Goal: Information Seeking & Learning: Understand process/instructions

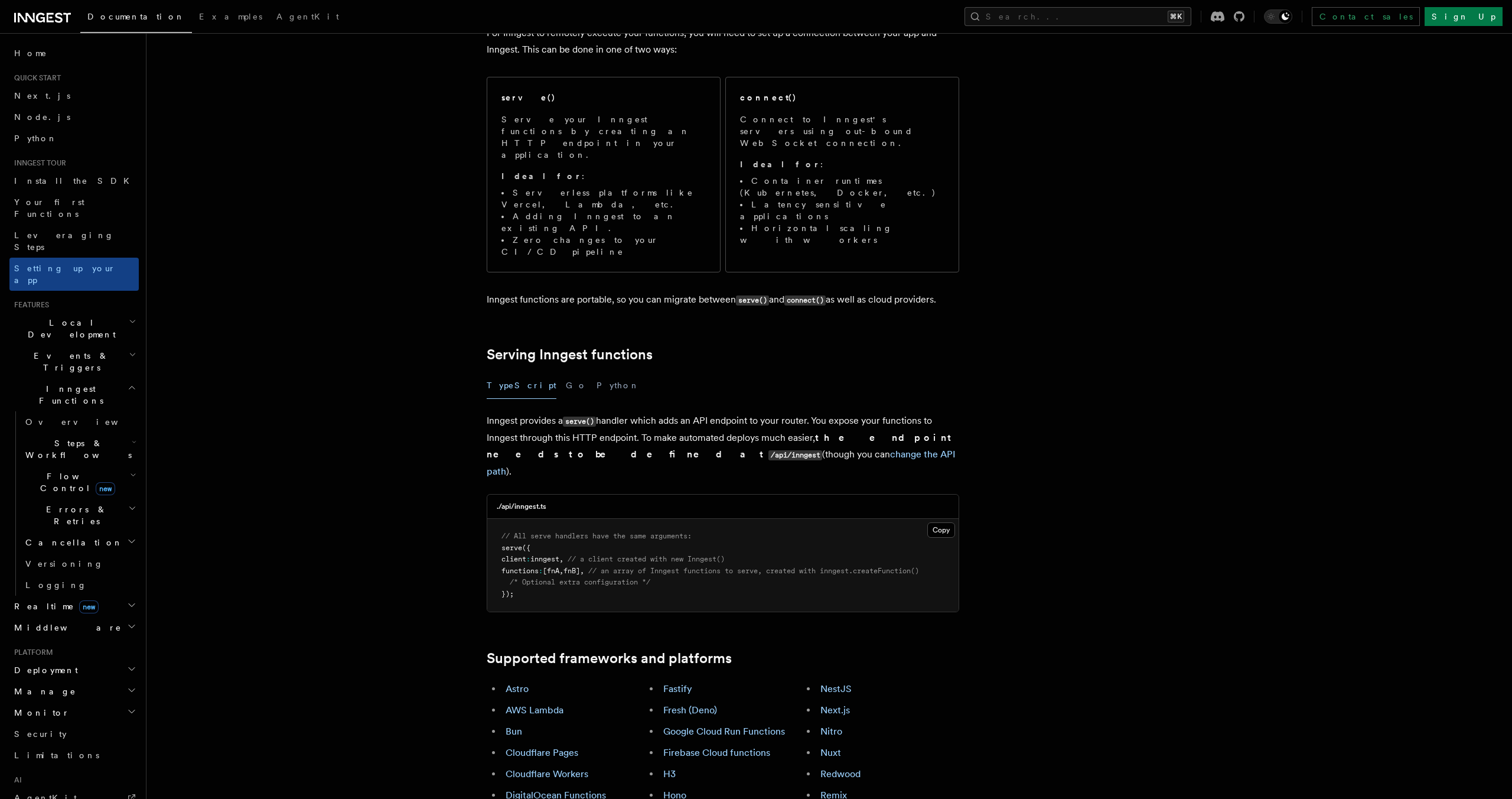
scroll to position [129, 0]
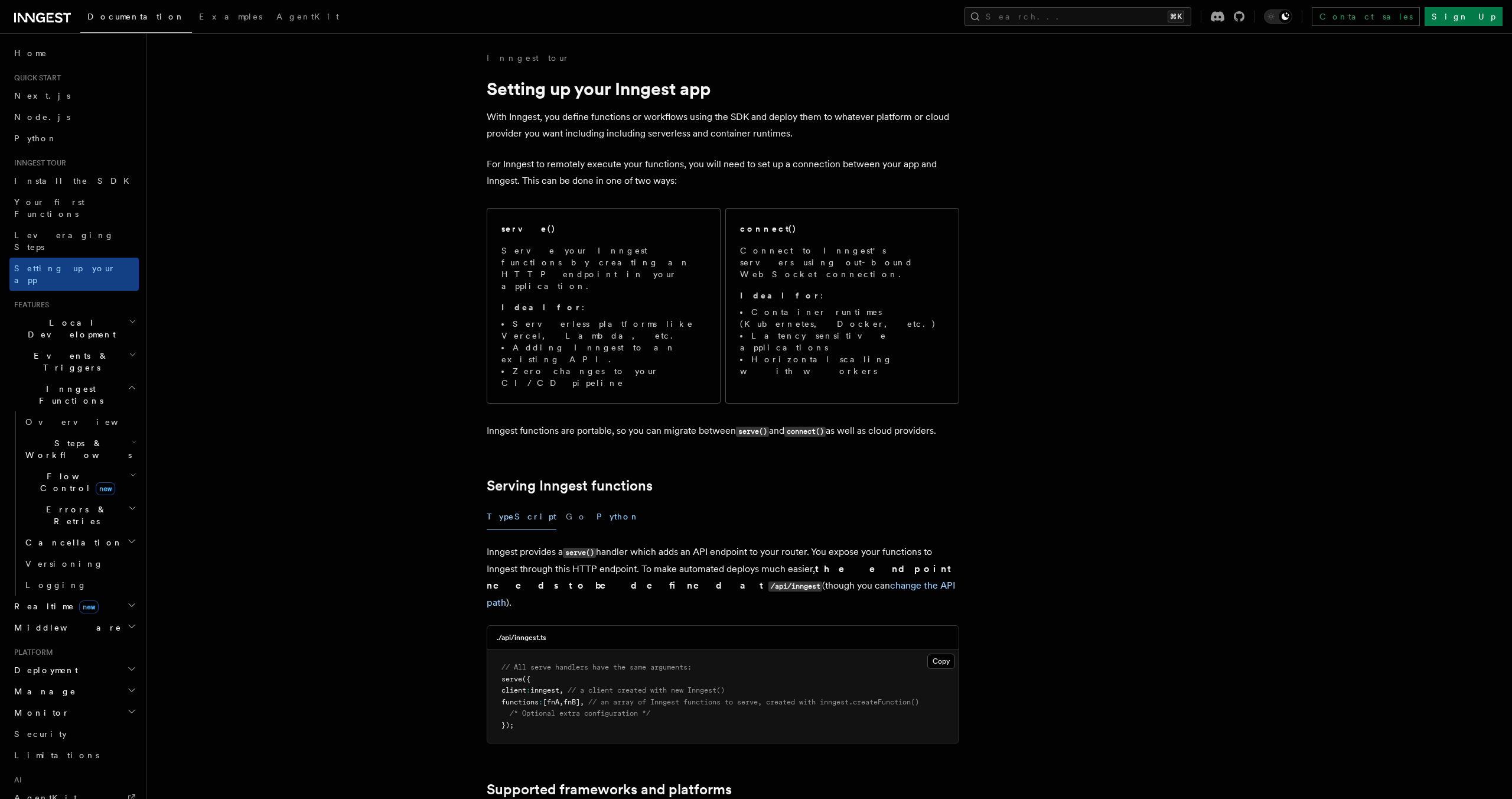
click at [596, 504] on button "Python" at bounding box center [617, 517] width 43 height 27
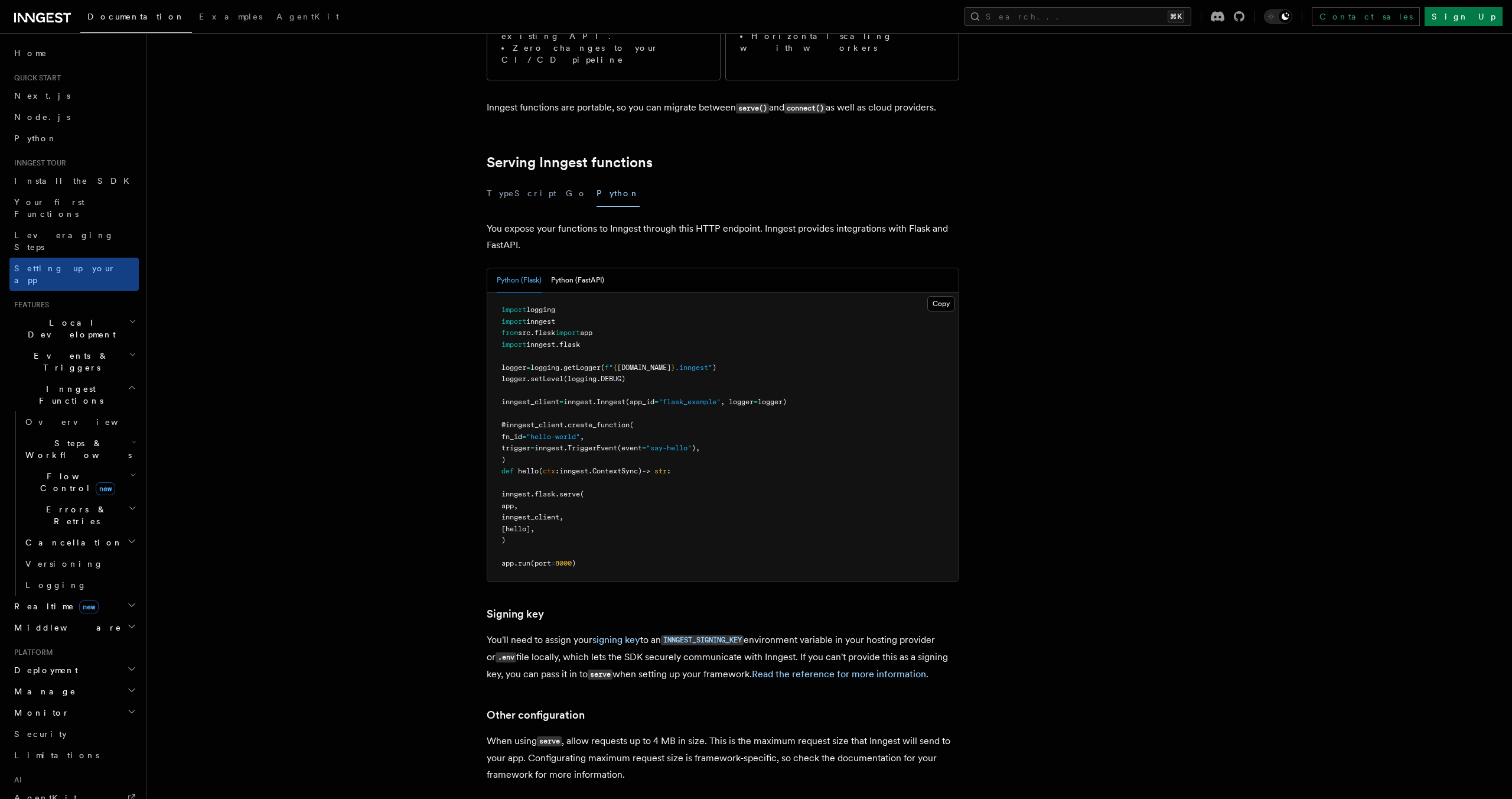
scroll to position [324, 0]
click at [601, 268] on button "Python (FastAPI)" at bounding box center [578, 279] width 53 height 24
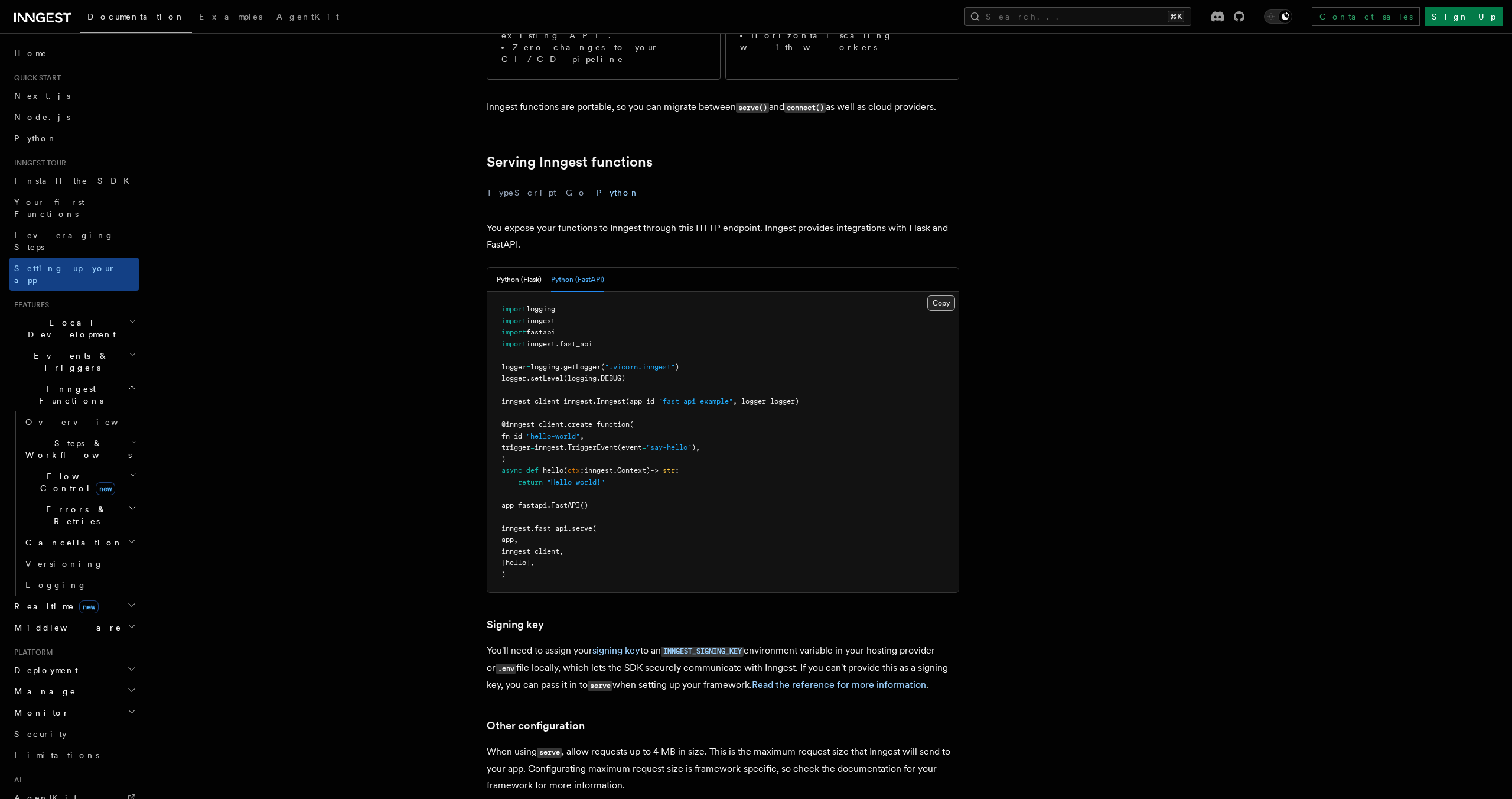
click at [935, 295] on button "Copy Copied" at bounding box center [941, 303] width 28 height 15
click at [998, 474] on article "Inngest tour Setting up your Inngest app With Inngest, you define functions or …" at bounding box center [798, 441] width 1266 height 1426
click at [622, 644] on link "signing key" at bounding box center [617, 650] width 48 height 11
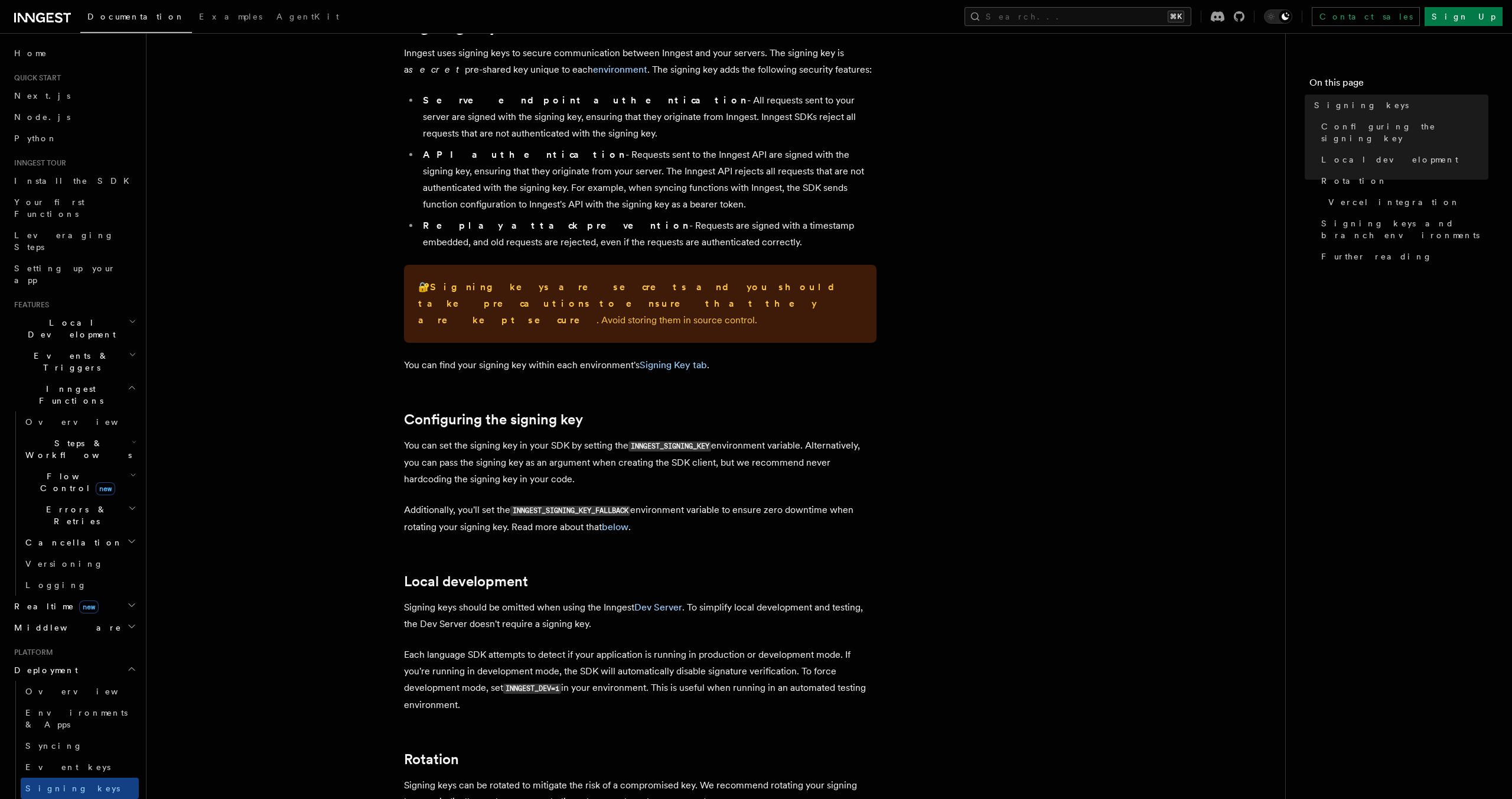
scroll to position [84, 0]
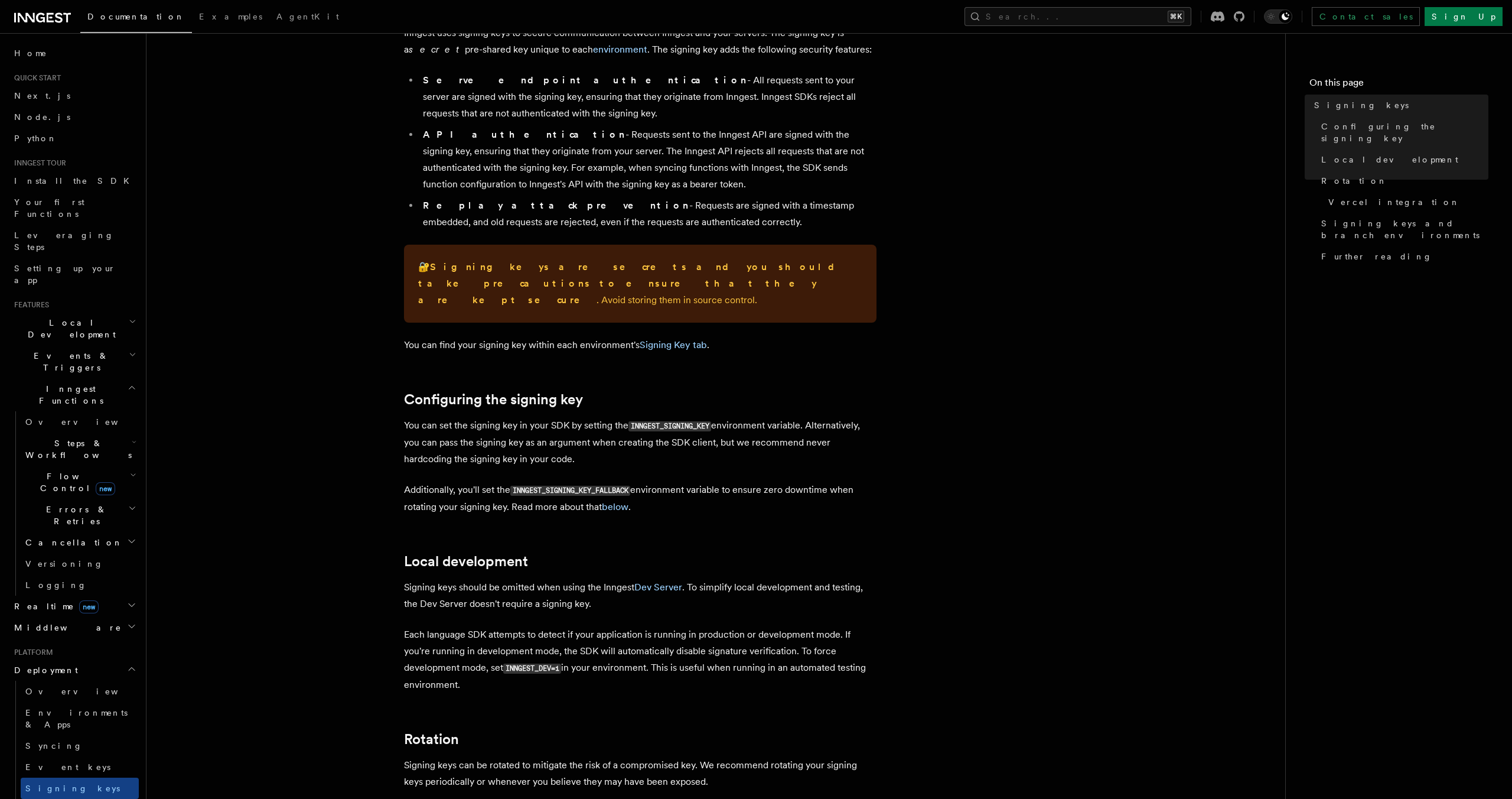
click at [628, 446] on p "You can set the signing key in your SDK by setting the INNGEST_SIGNING_KEY envi…" at bounding box center [640, 442] width 472 height 50
click at [560, 579] on p "Signing keys should be omitted when using the Inngest Dev Server . To simplify …" at bounding box center [640, 596] width 472 height 33
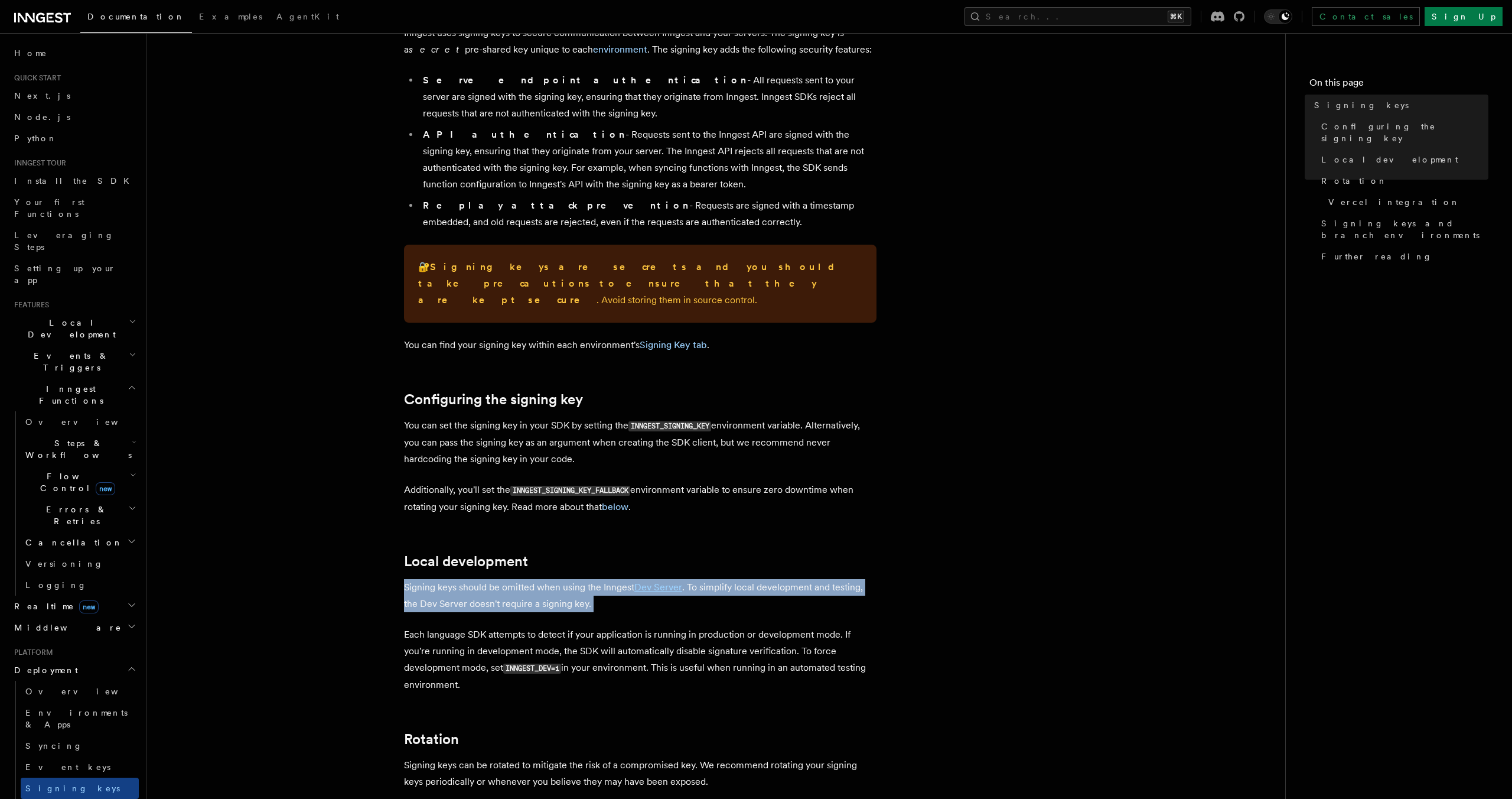
click at [560, 579] on p "Signing keys should be omitted when using the Inngest Dev Server . To simplify …" at bounding box center [640, 596] width 472 height 33
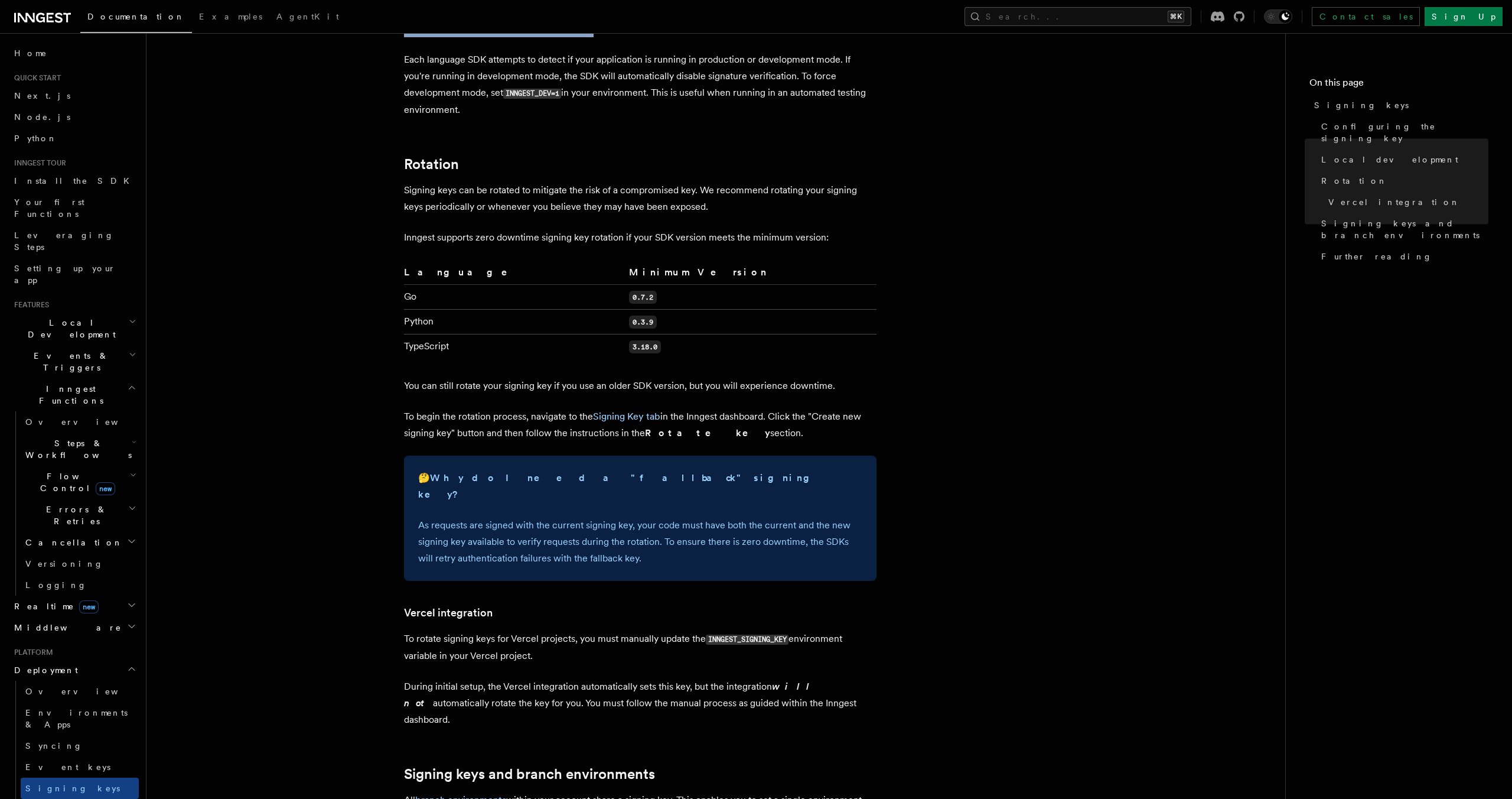
scroll to position [981, 0]
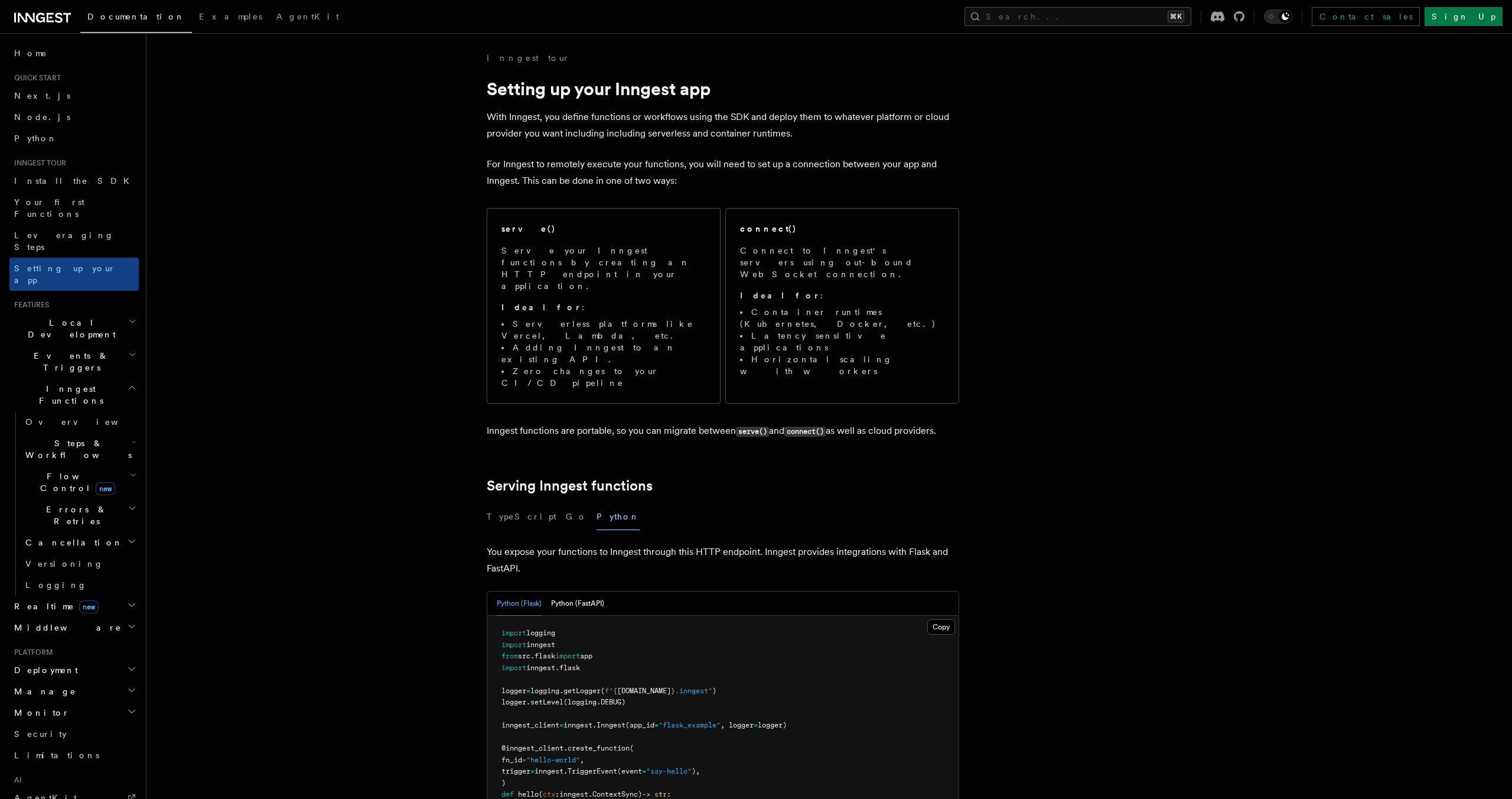
scroll to position [361, 0]
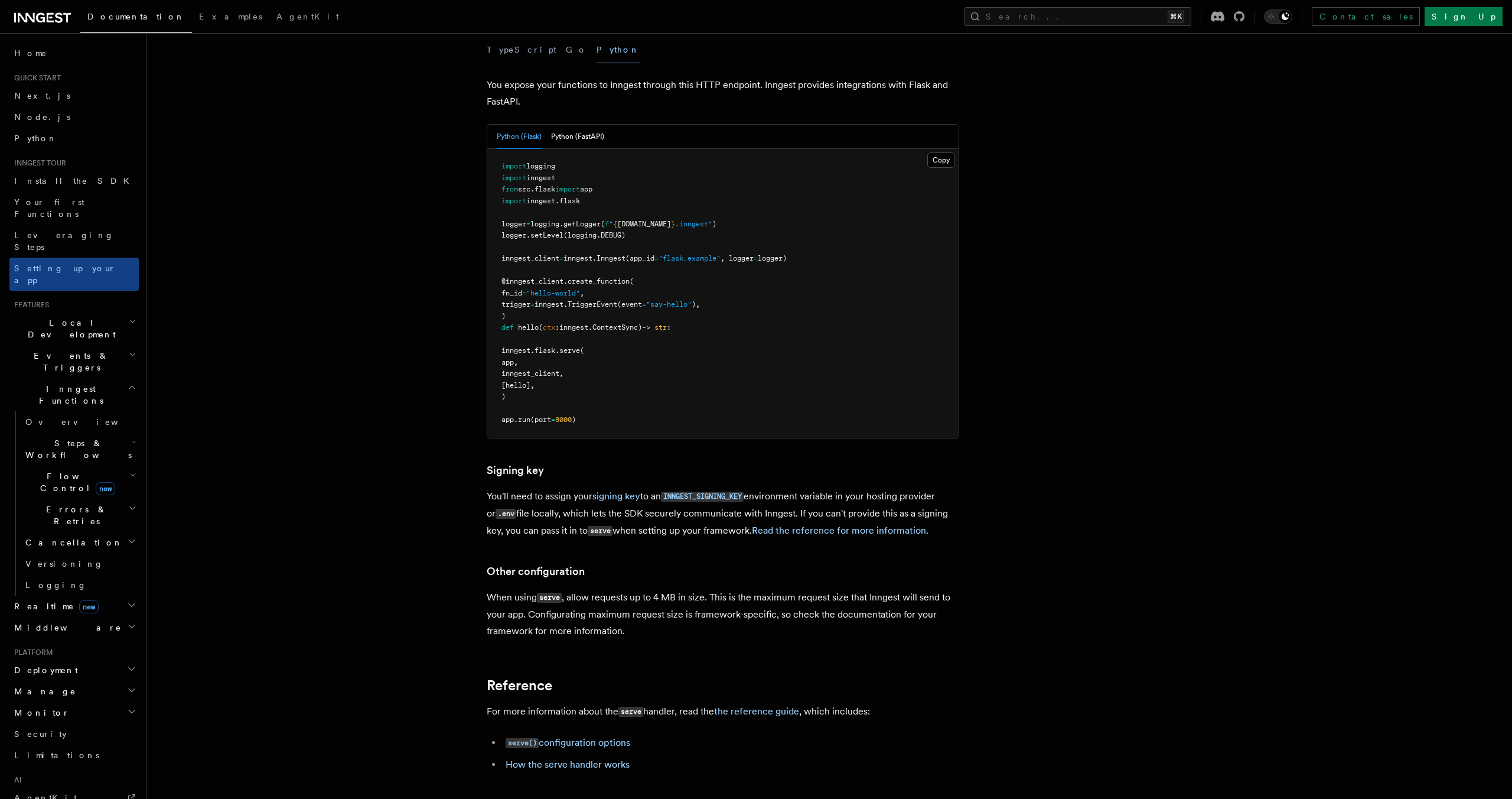
click at [1052, 443] on article "Inngest tour Setting up your Inngest app With Inngest, you define functions or …" at bounding box center [798, 292] width 1266 height 1415
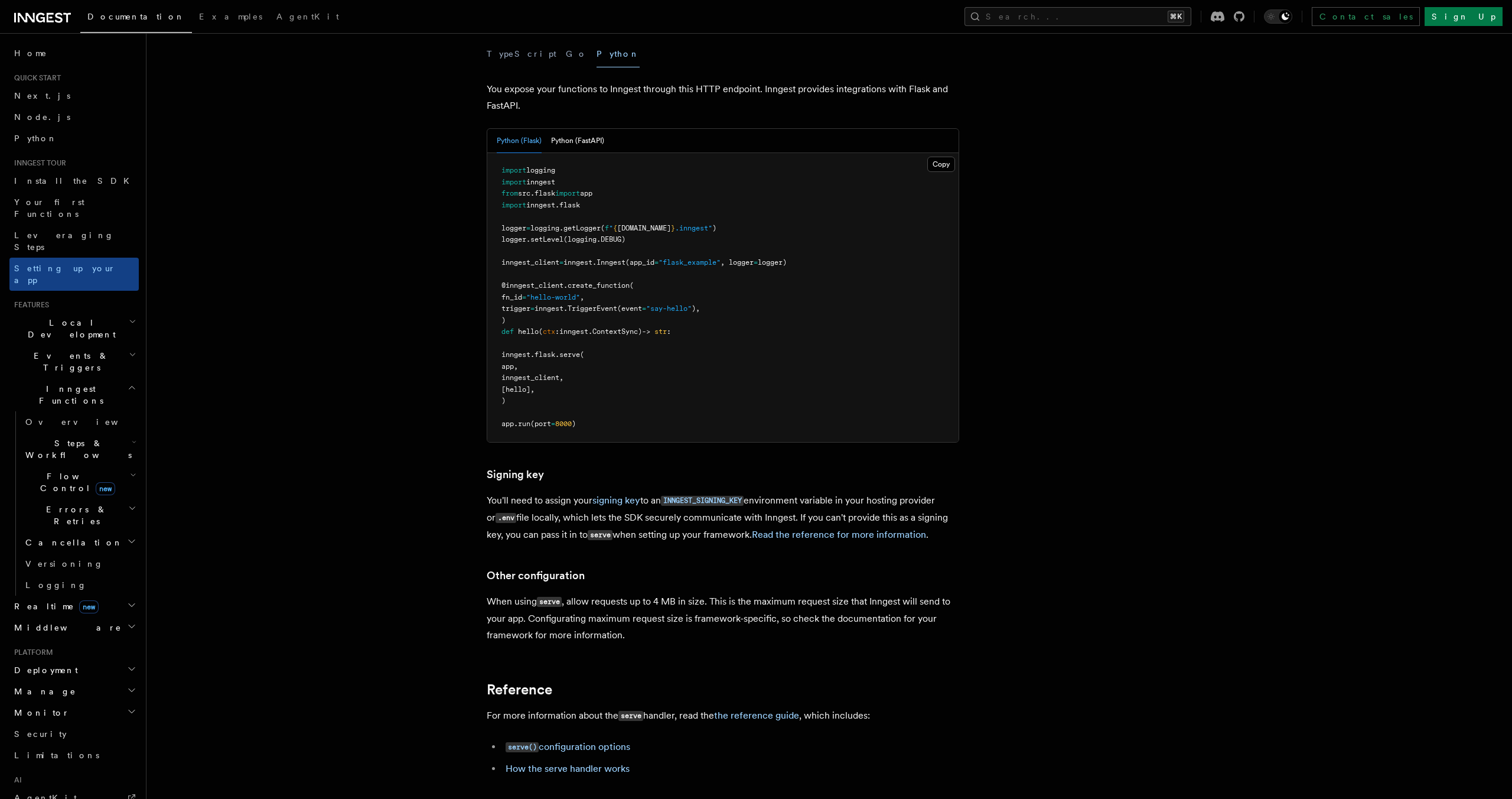
scroll to position [467, 0]
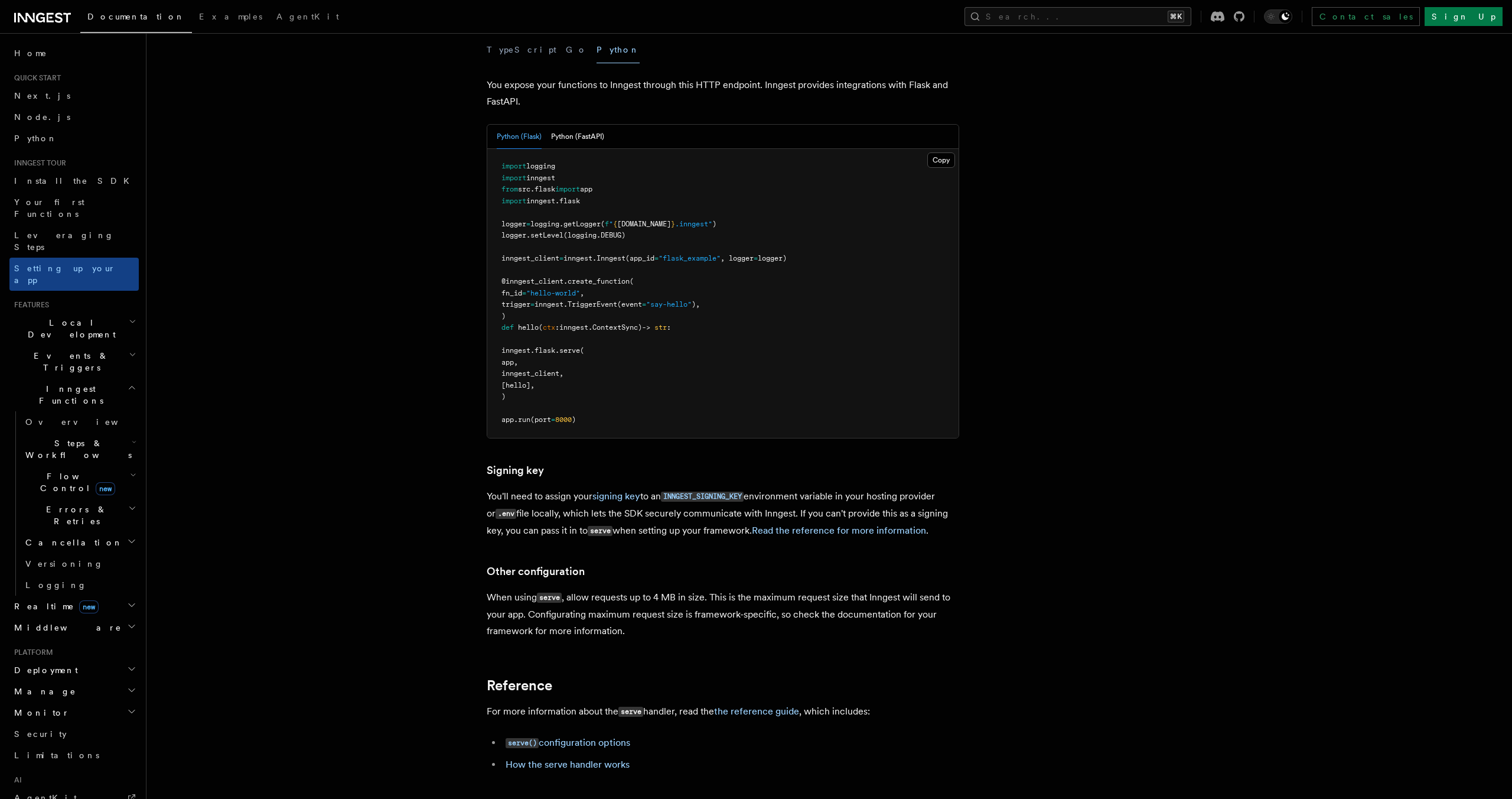
click at [1052, 443] on article "Inngest tour Setting up your Inngest app With Inngest, you define functions or …" at bounding box center [798, 292] width 1266 height 1415
click at [646, 488] on p "You'll need to assign your signing key to an INNGEST_SIGNING_KEY environment va…" at bounding box center [723, 513] width 472 height 52
click at [562, 488] on p "You'll need to assign your signing key to an INNGEST_SIGNING_KEY environment va…" at bounding box center [723, 513] width 472 height 52
click at [628, 488] on p "You'll need to assign your signing key to an INNGEST_SIGNING_KEY environment va…" at bounding box center [723, 513] width 472 height 52
click at [805, 525] on link "Read the reference for more information" at bounding box center [839, 530] width 174 height 11
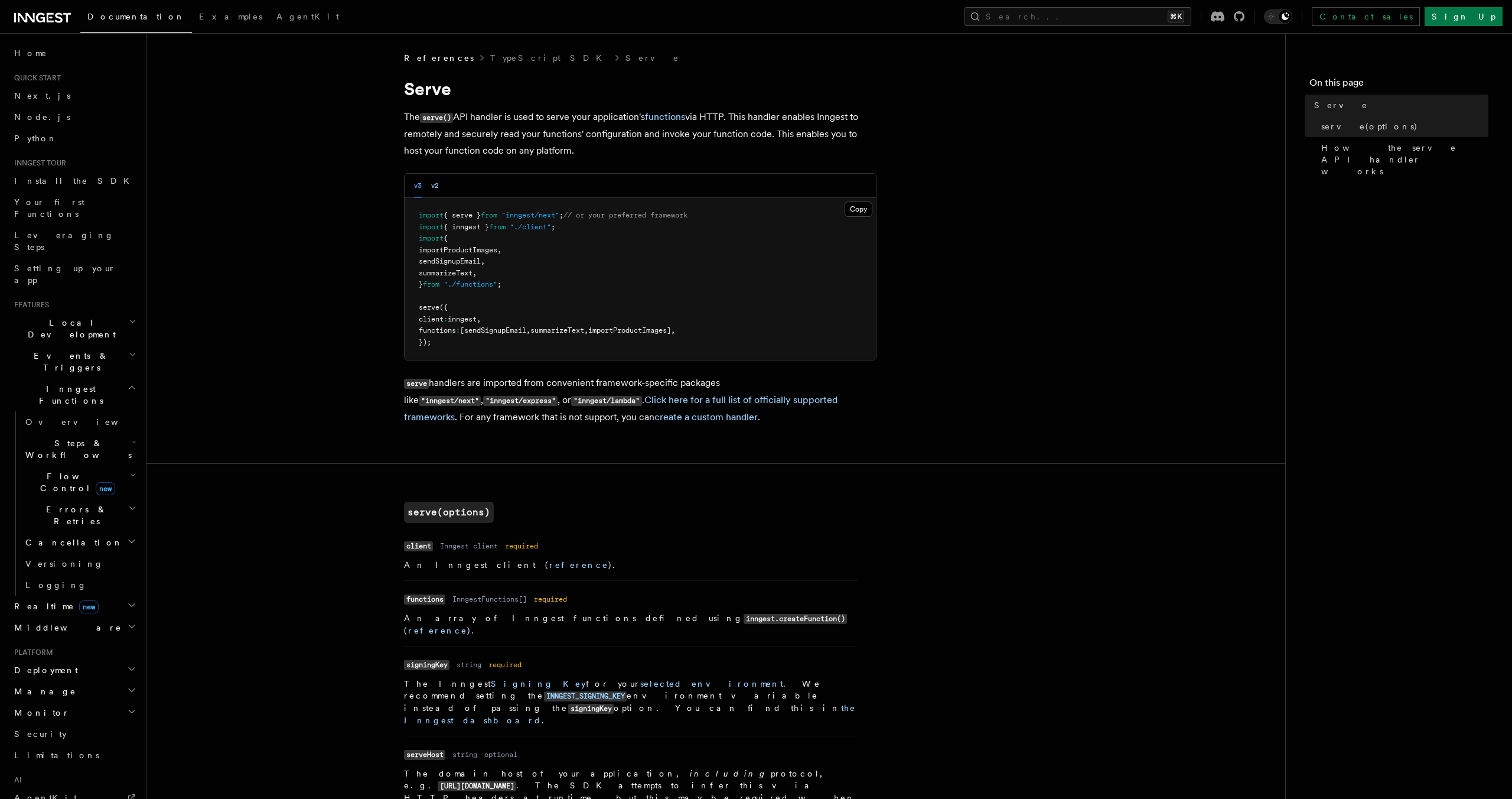
click at [435, 190] on button "v2" at bounding box center [435, 185] width 8 height 24
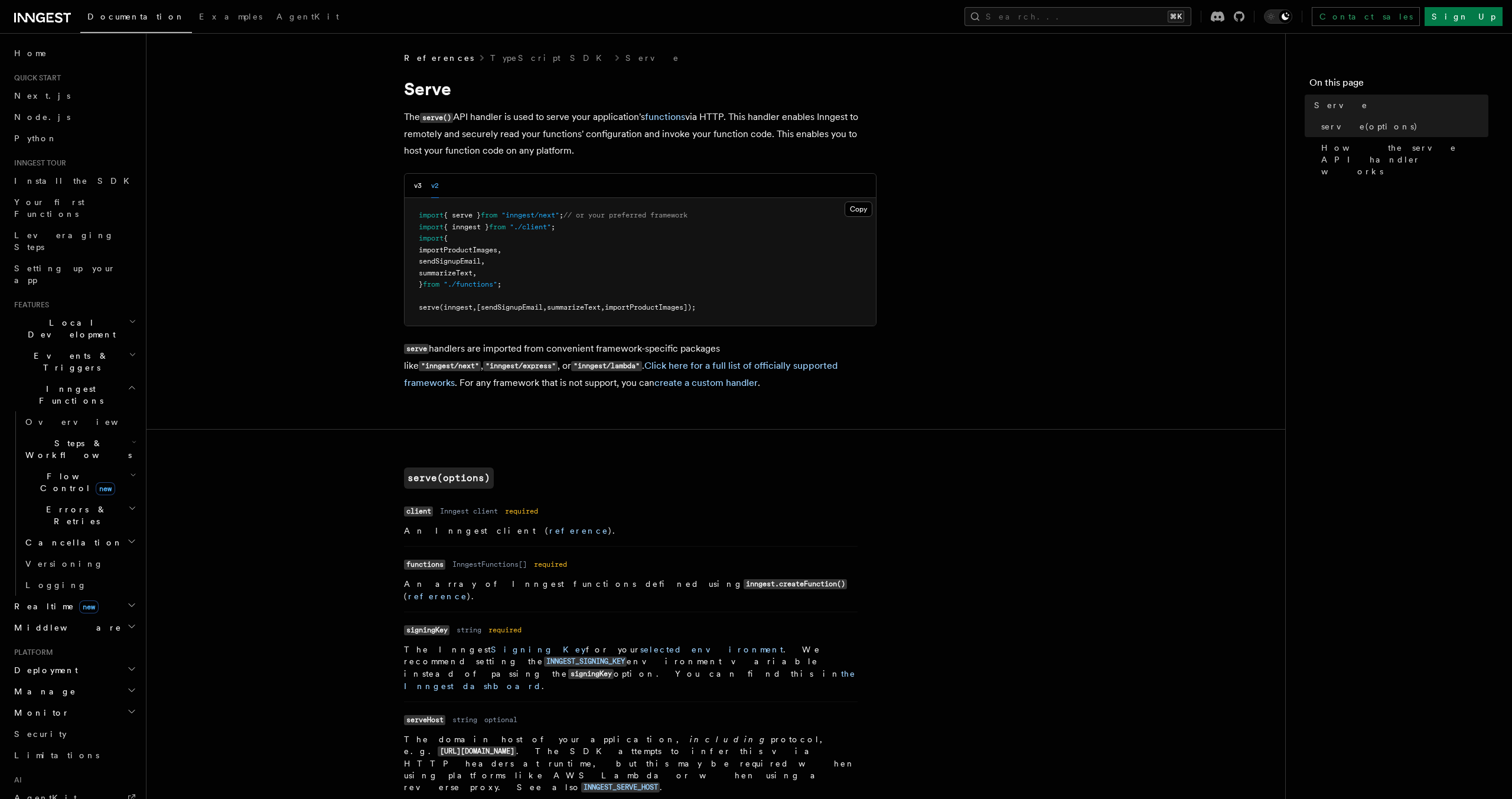
click at [416, 192] on button "v3" at bounding box center [418, 185] width 8 height 24
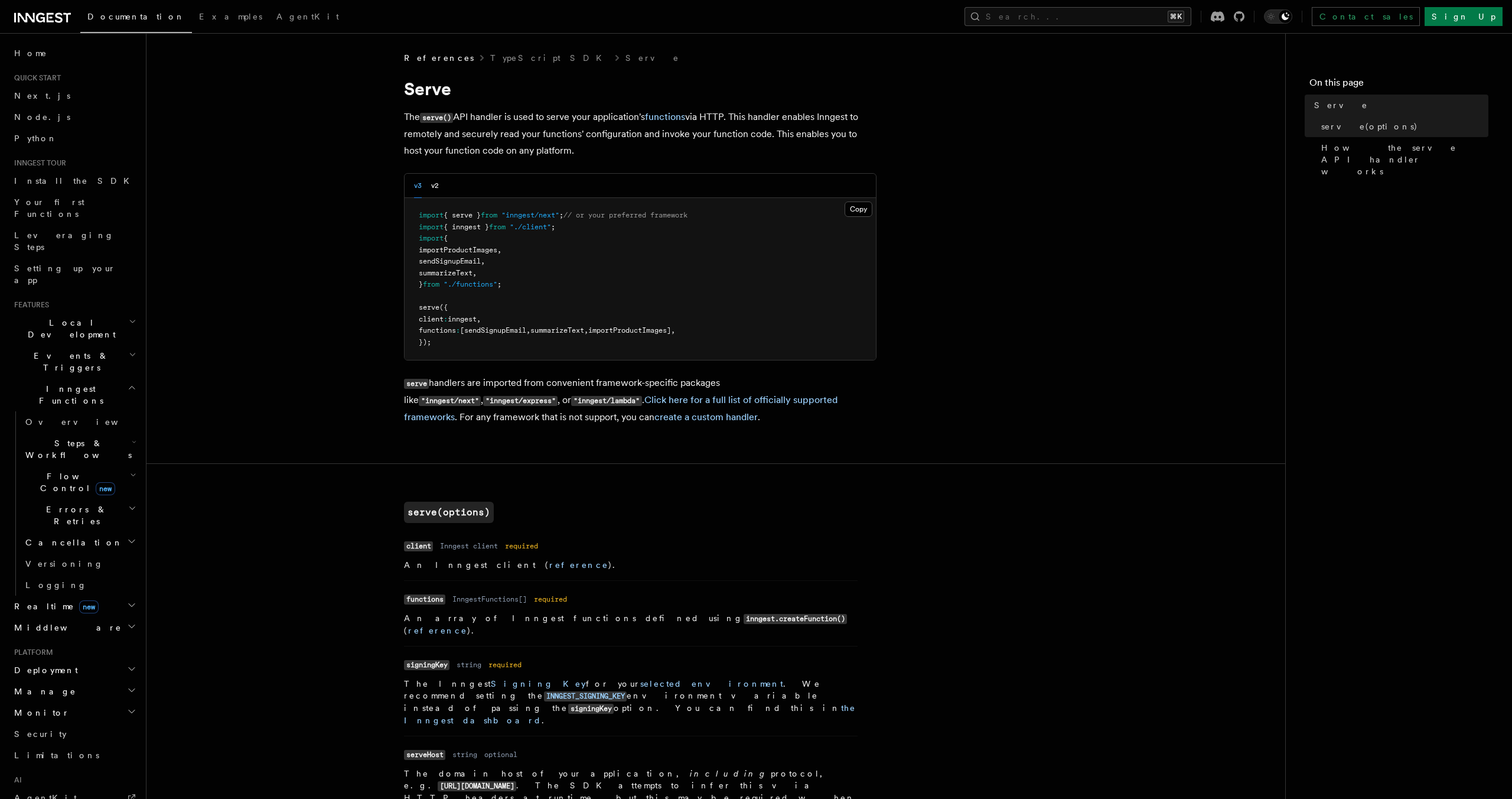
click at [864, 211] on button "Copy Copied" at bounding box center [858, 209] width 28 height 15
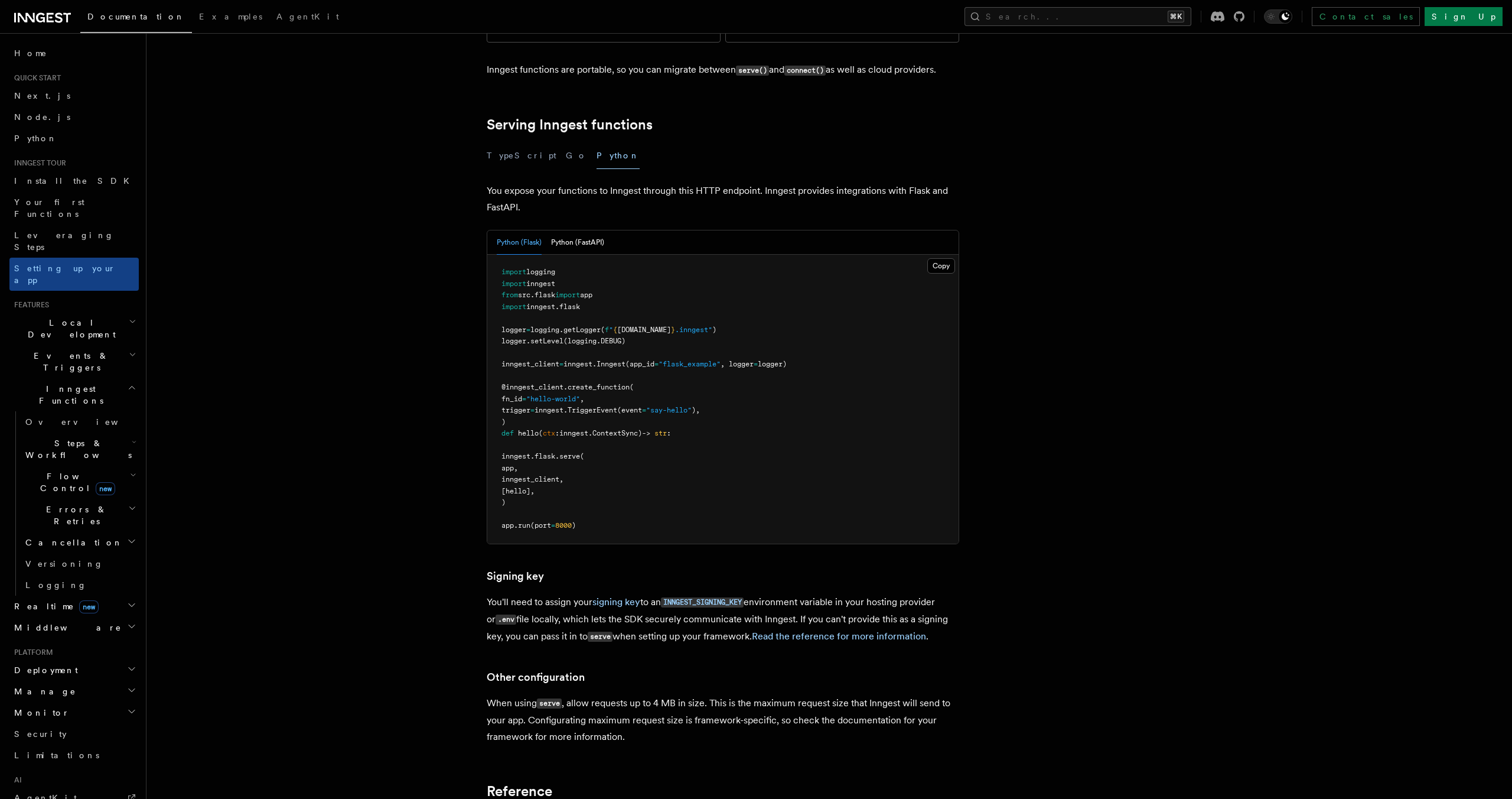
scroll to position [361, 0]
drag, startPoint x: 379, startPoint y: 269, endPoint x: 385, endPoint y: 264, distance: 7.8
click at [379, 269] on article "Inngest tour Setting up your Inngest app With Inngest, you define functions or …" at bounding box center [798, 398] width 1266 height 1415
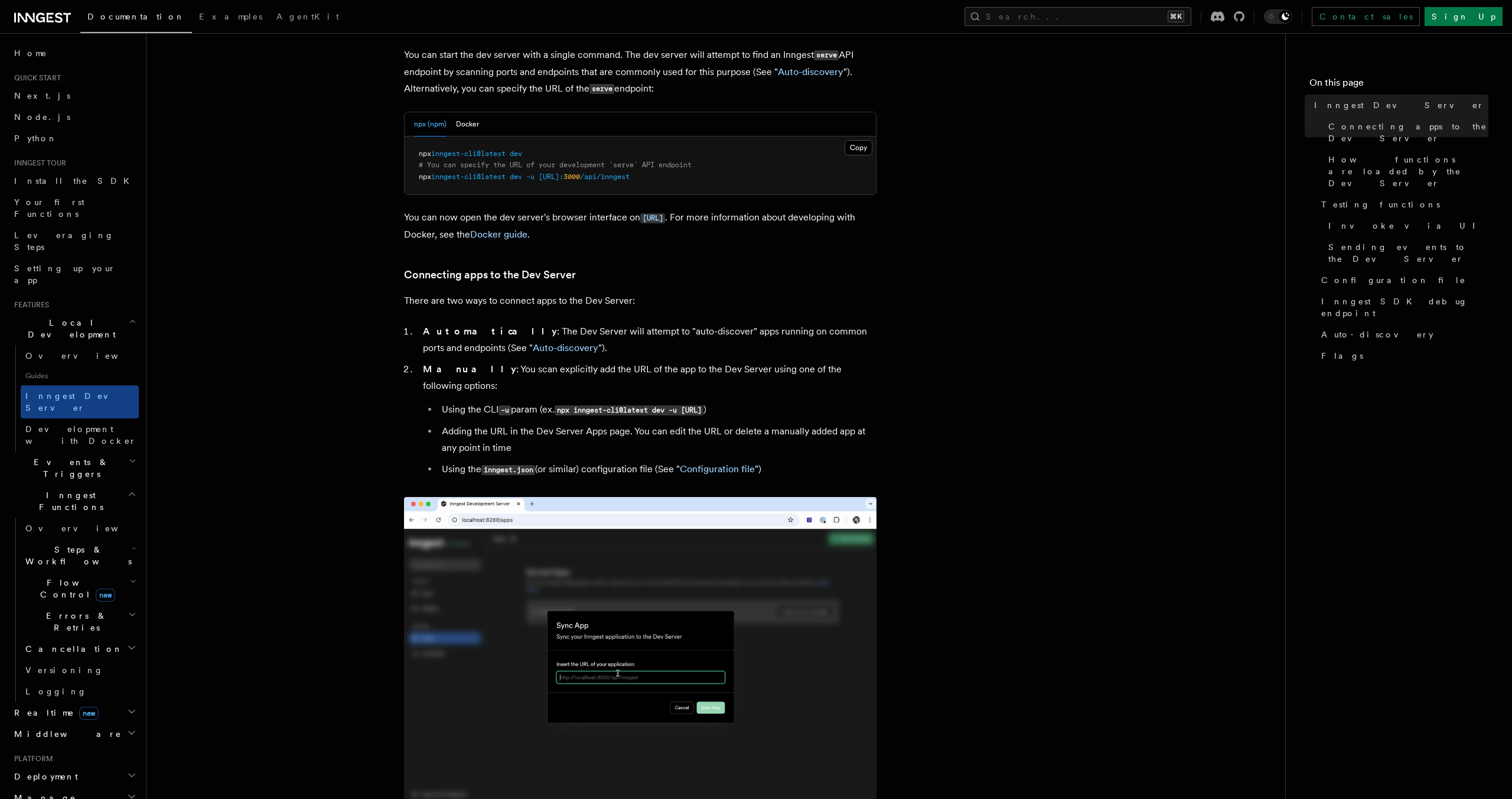
scroll to position [628, 0]
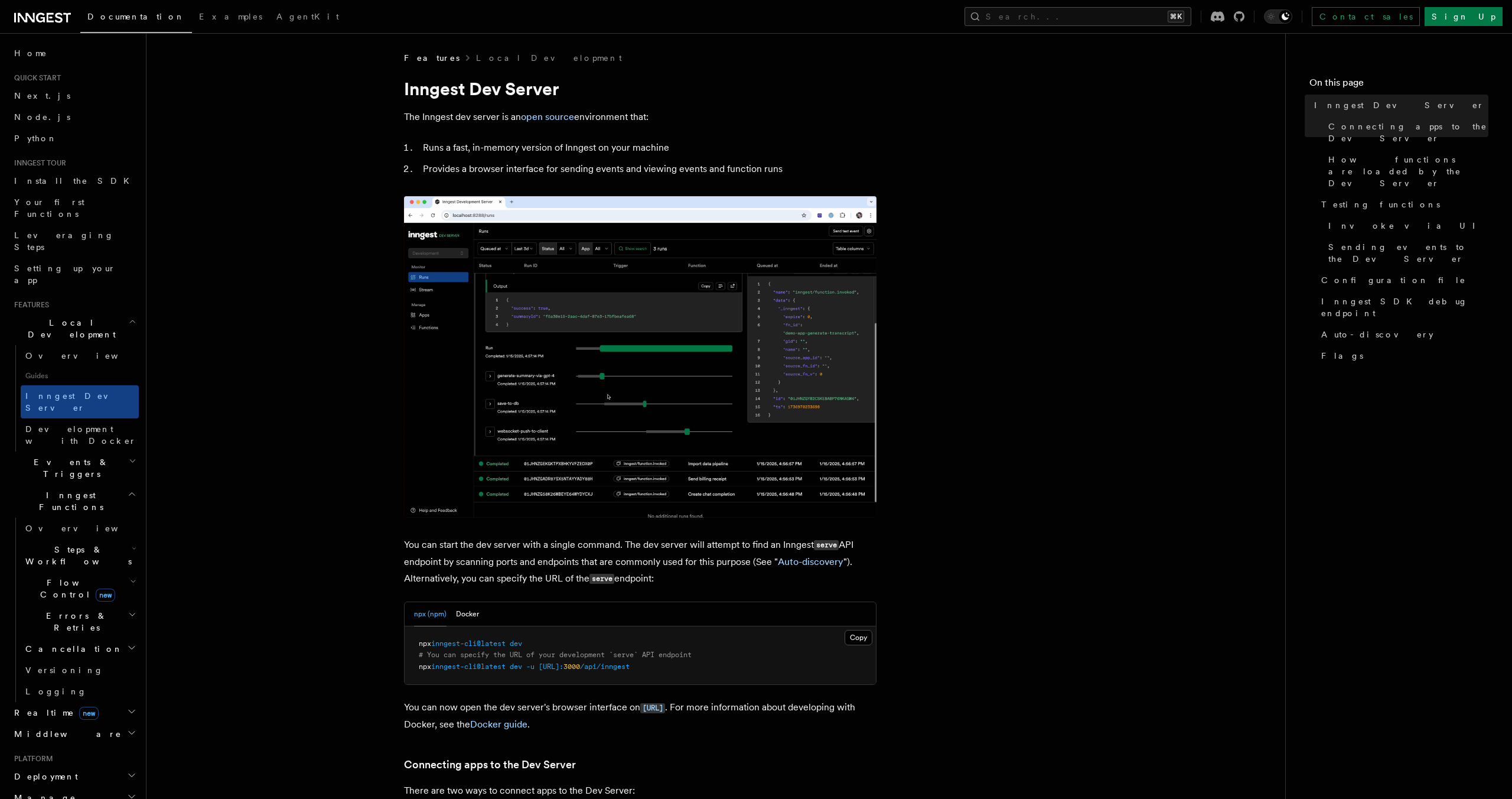
scroll to position [379, 0]
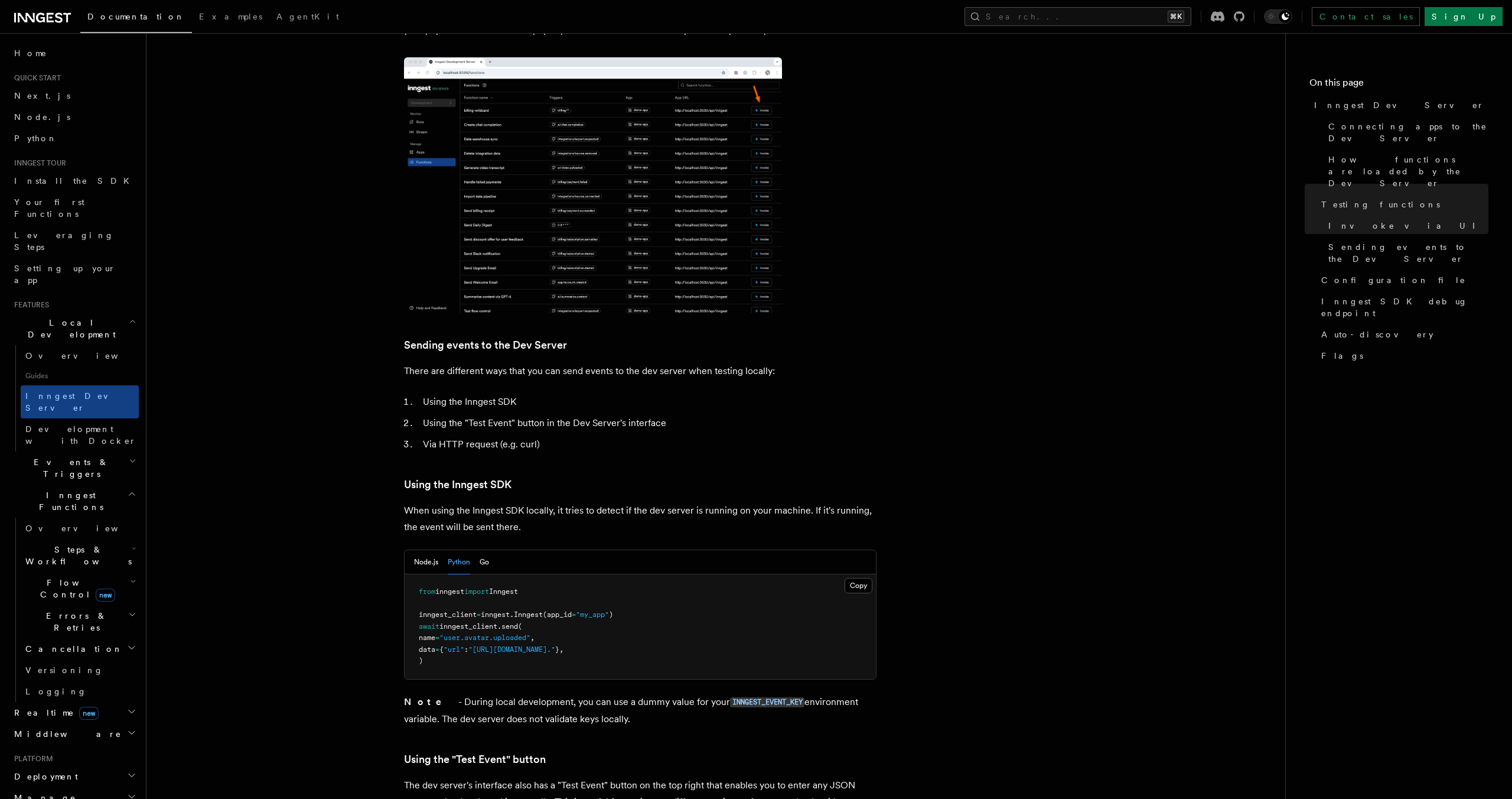
scroll to position [1845, 0]
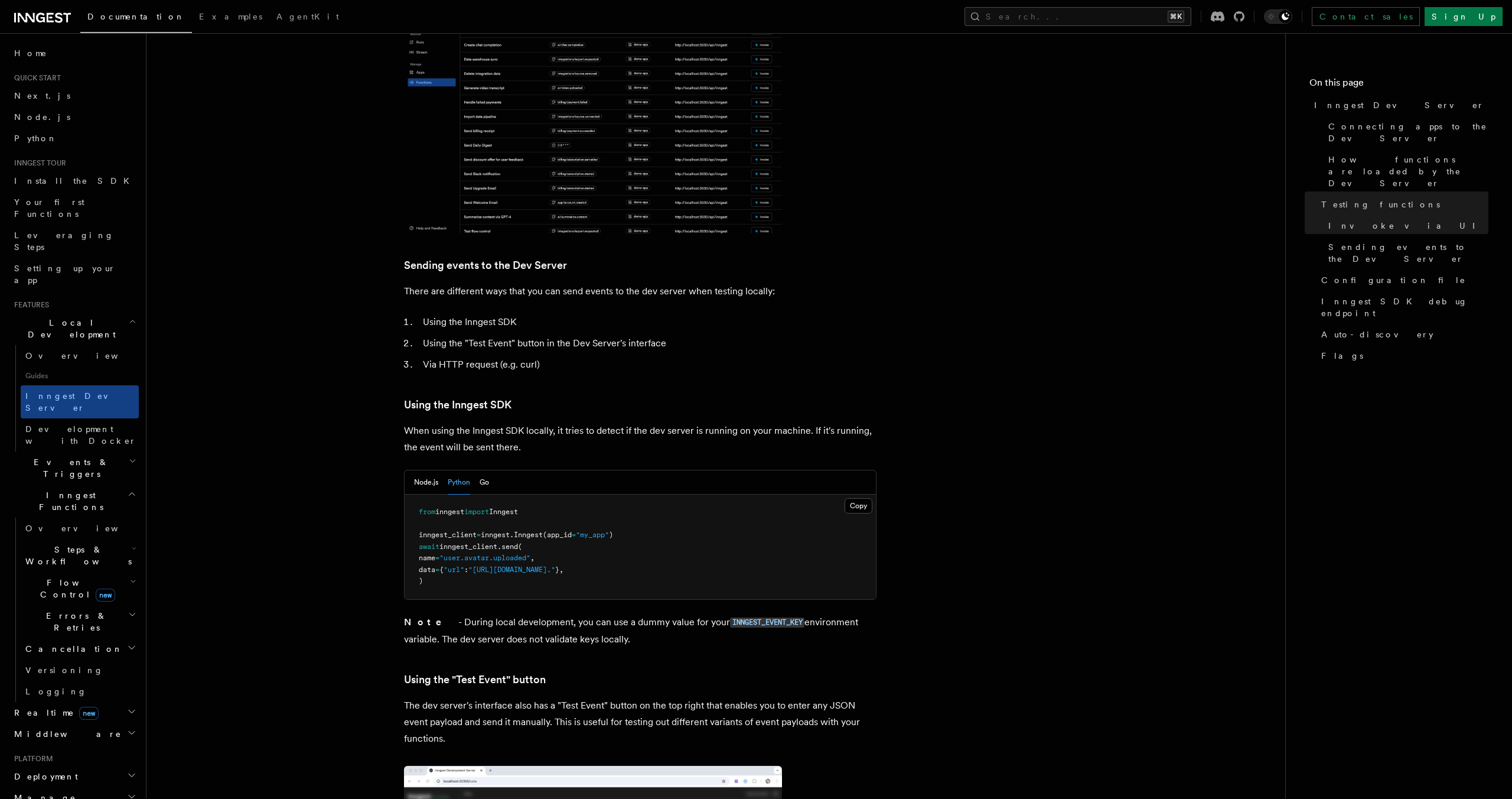
click at [975, 364] on article "Features Local Development Inngest Dev Server The Inngest dev server is an open…" at bounding box center [715, 427] width 1101 height 4440
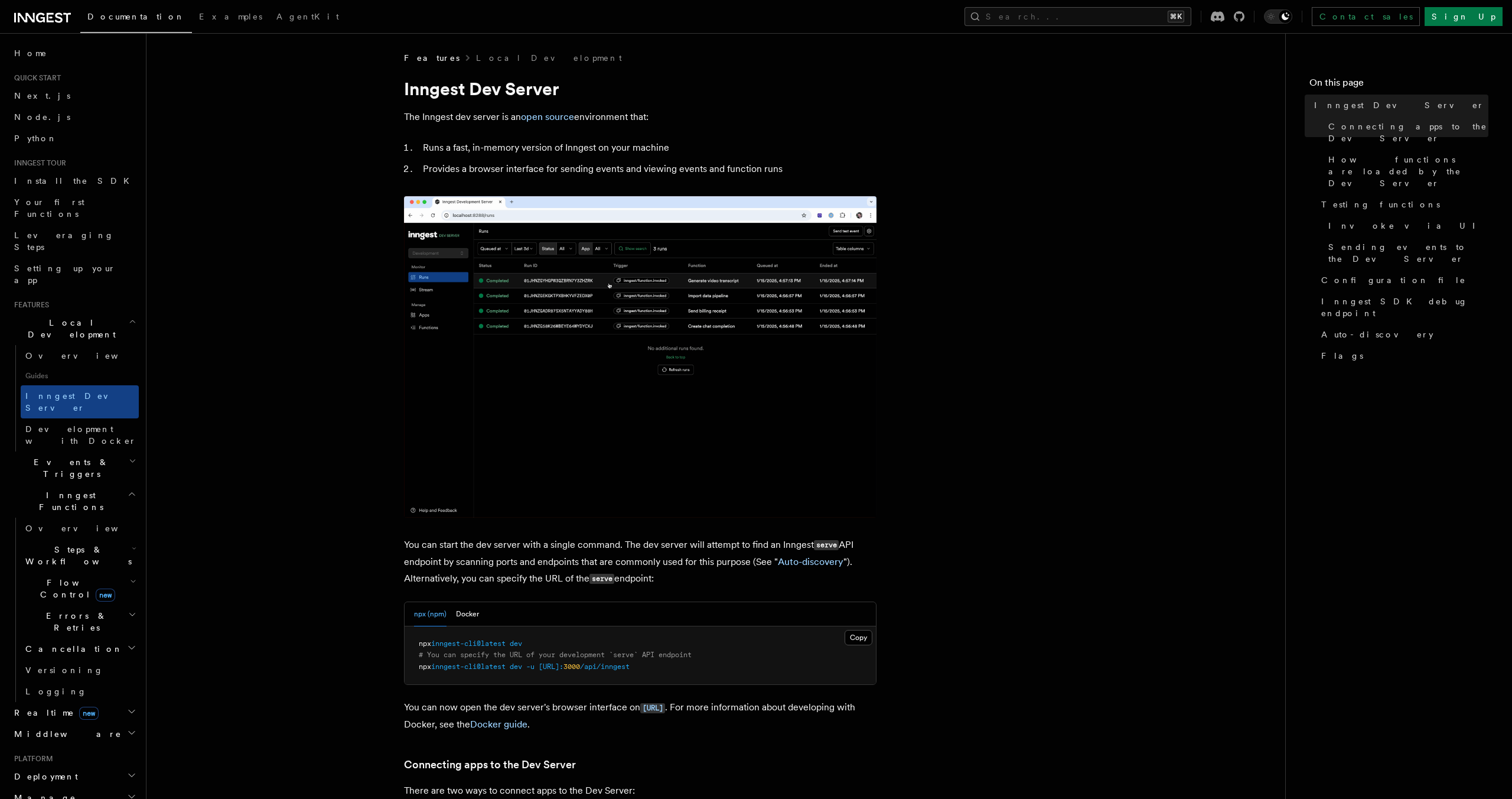
scroll to position [379, 0]
